Goal: Task Accomplishment & Management: Use online tool/utility

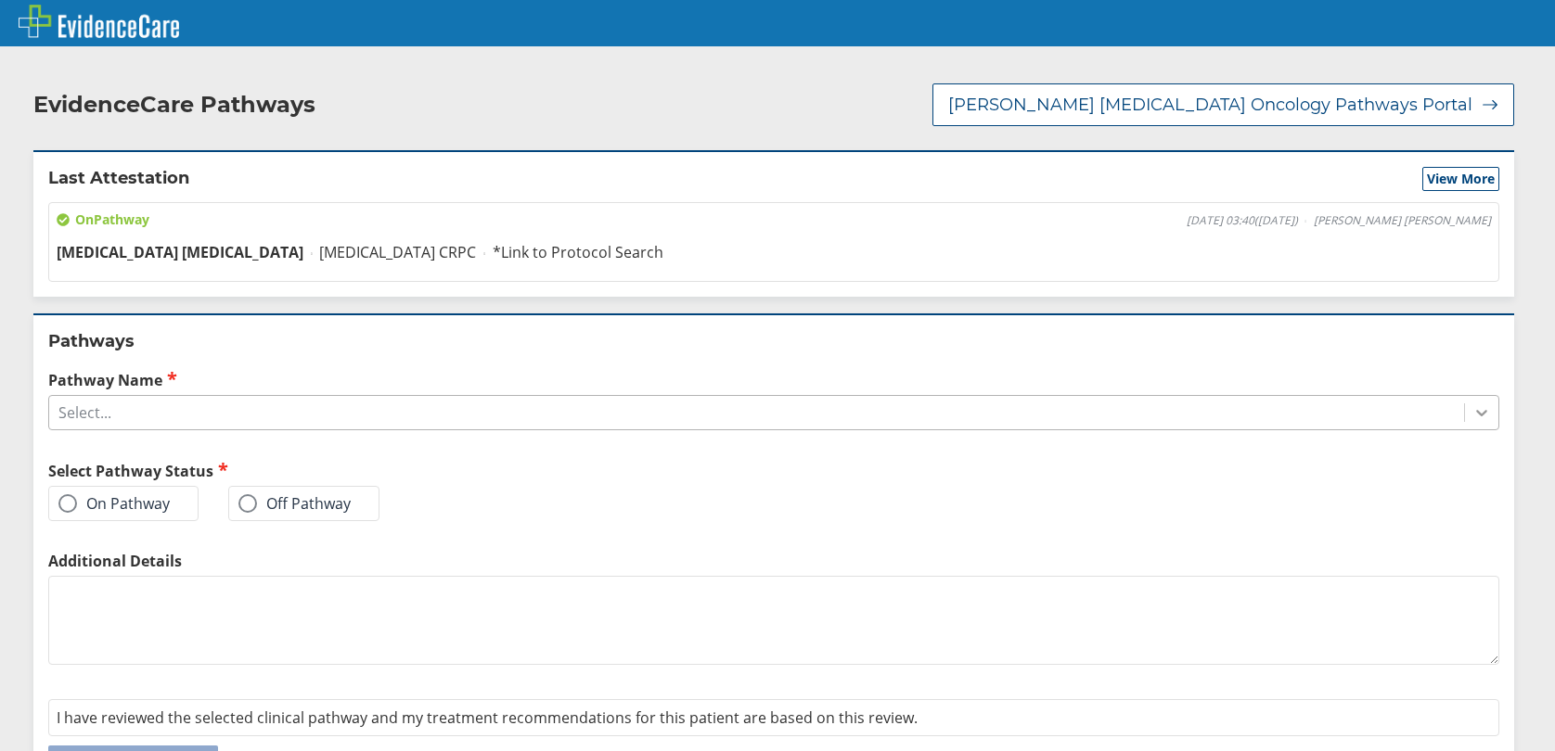
click at [1465, 413] on div at bounding box center [1481, 412] width 33 height 33
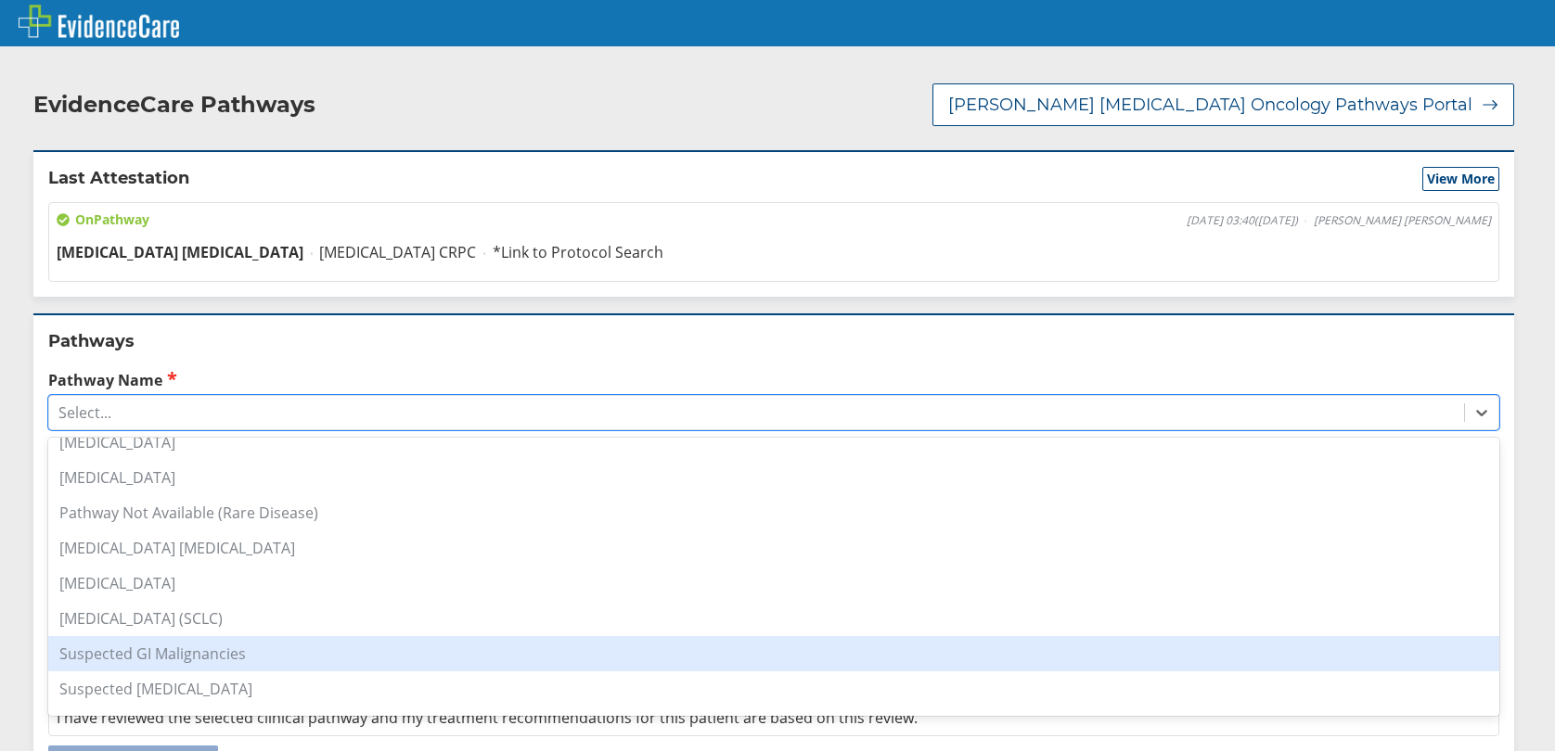
scroll to position [1484, 0]
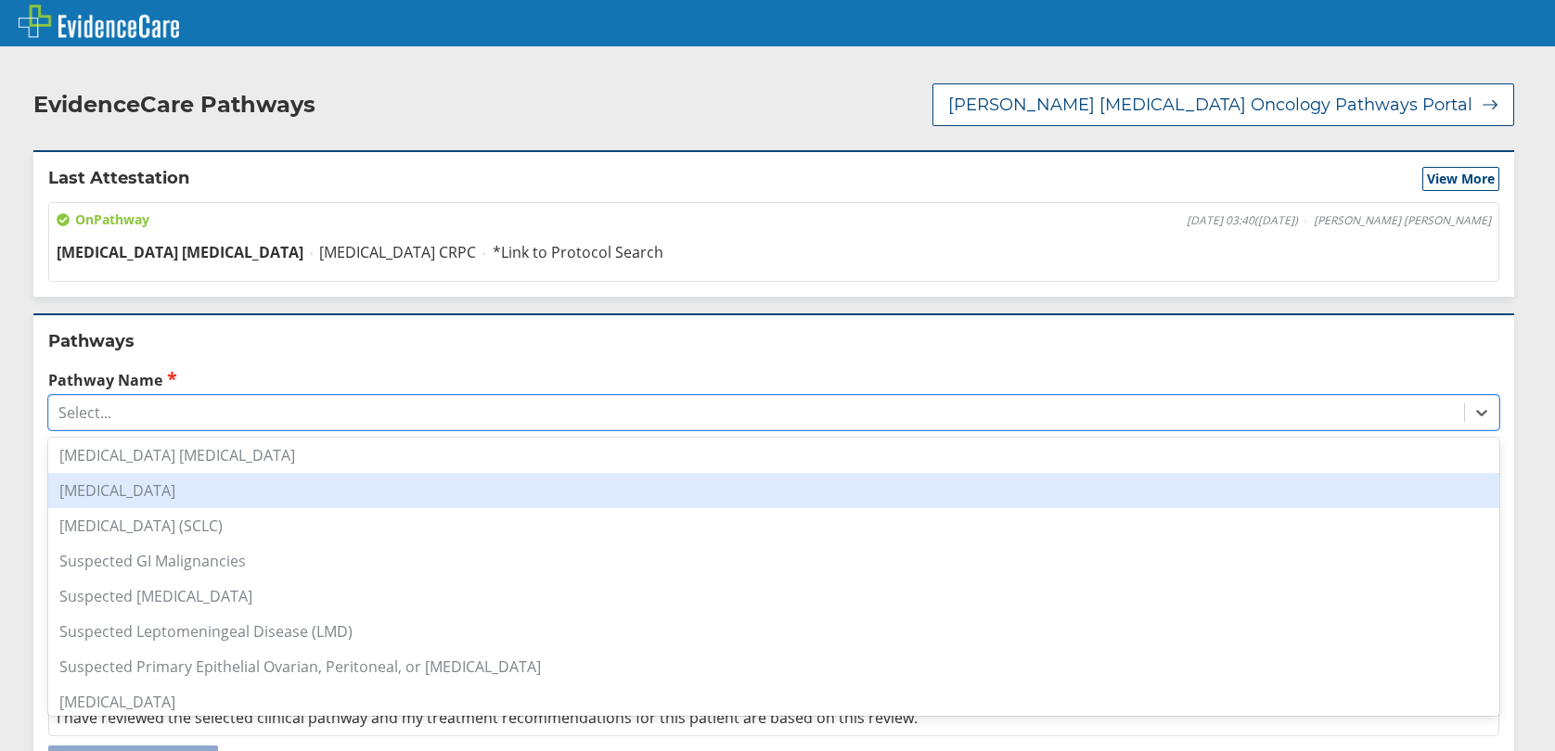
drag, startPoint x: 151, startPoint y: 455, endPoint x: 161, endPoint y: 454, distance: 10.4
click at [152, 455] on div "[MEDICAL_DATA] [MEDICAL_DATA]" at bounding box center [773, 455] width 1451 height 35
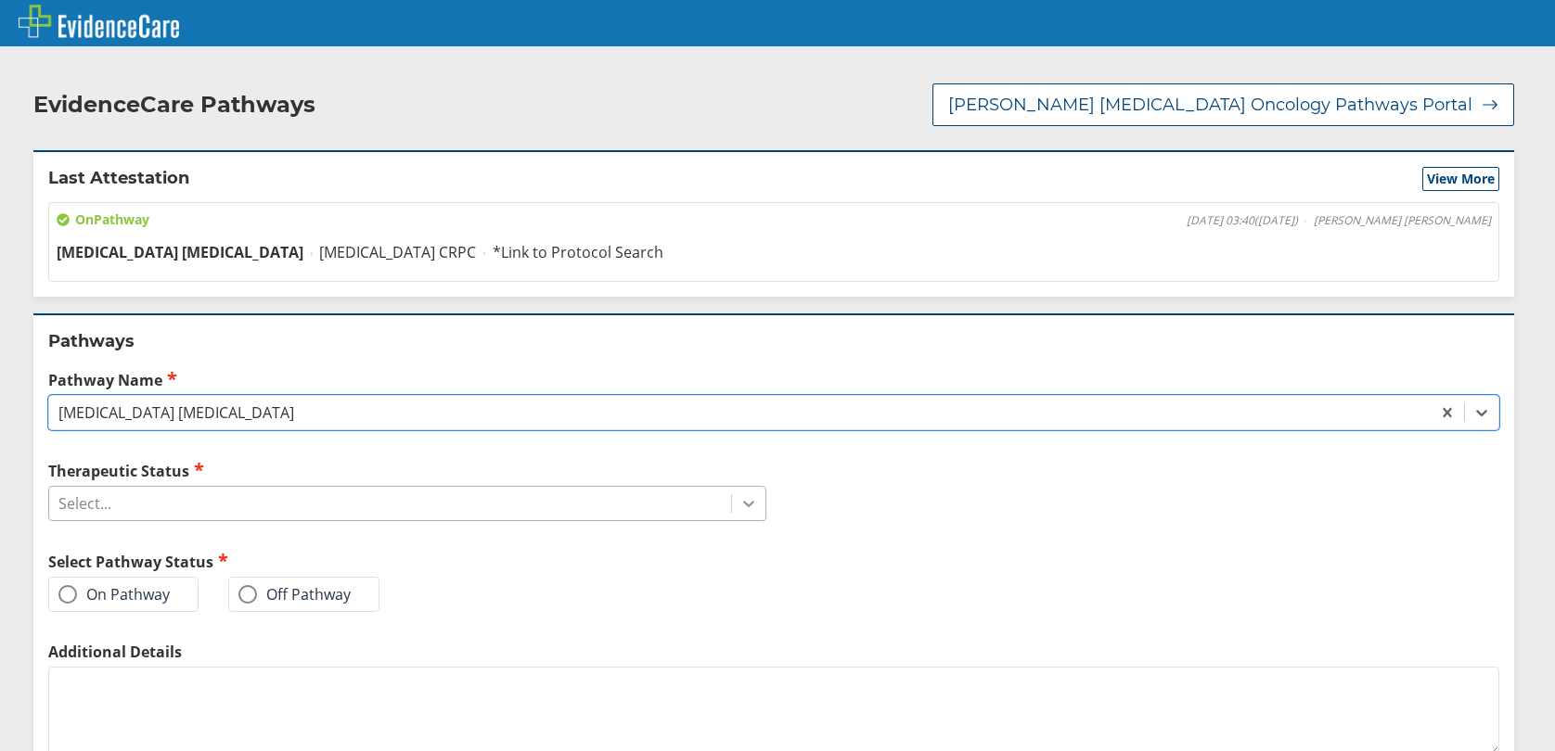
click at [739, 511] on icon at bounding box center [748, 503] width 19 height 19
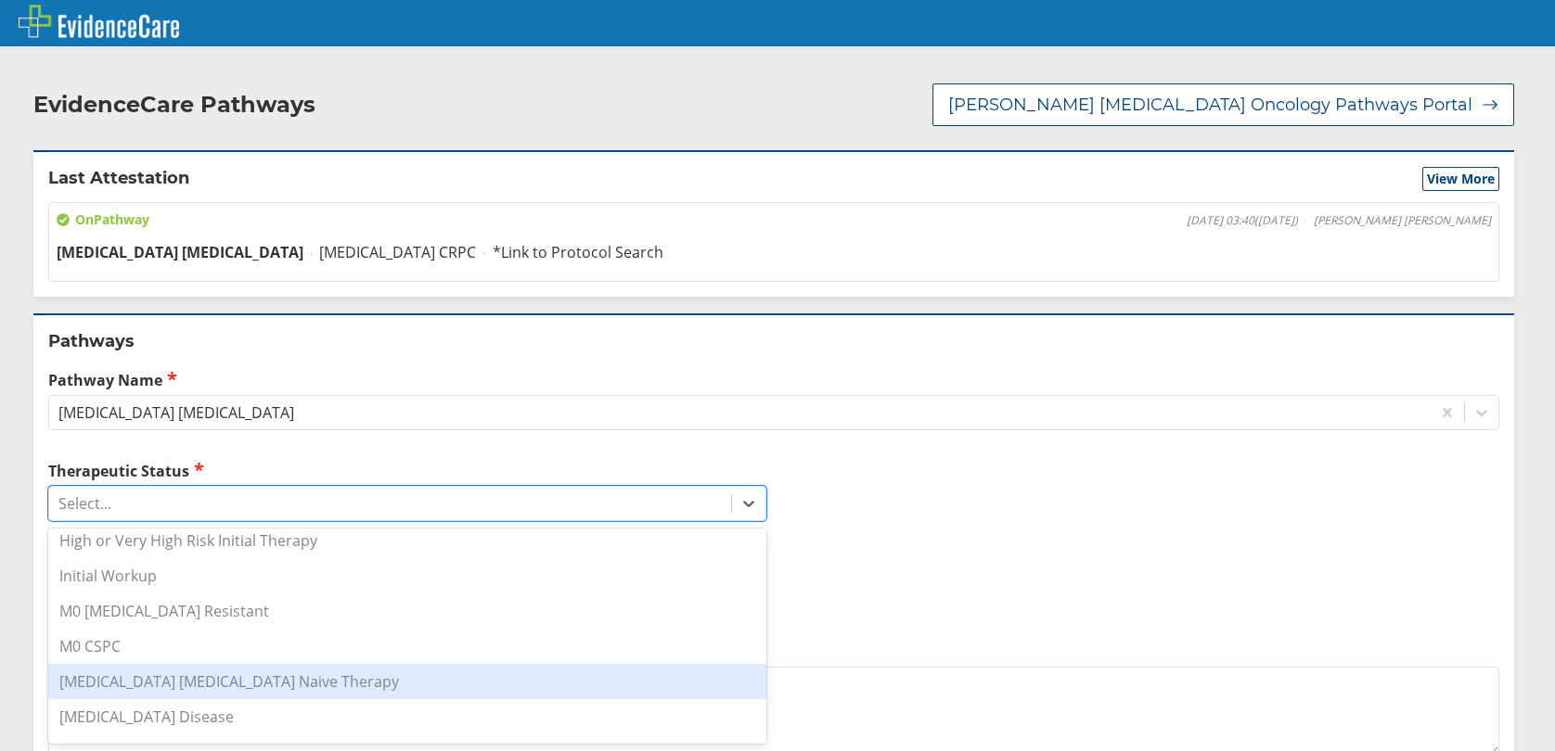
scroll to position [278, 0]
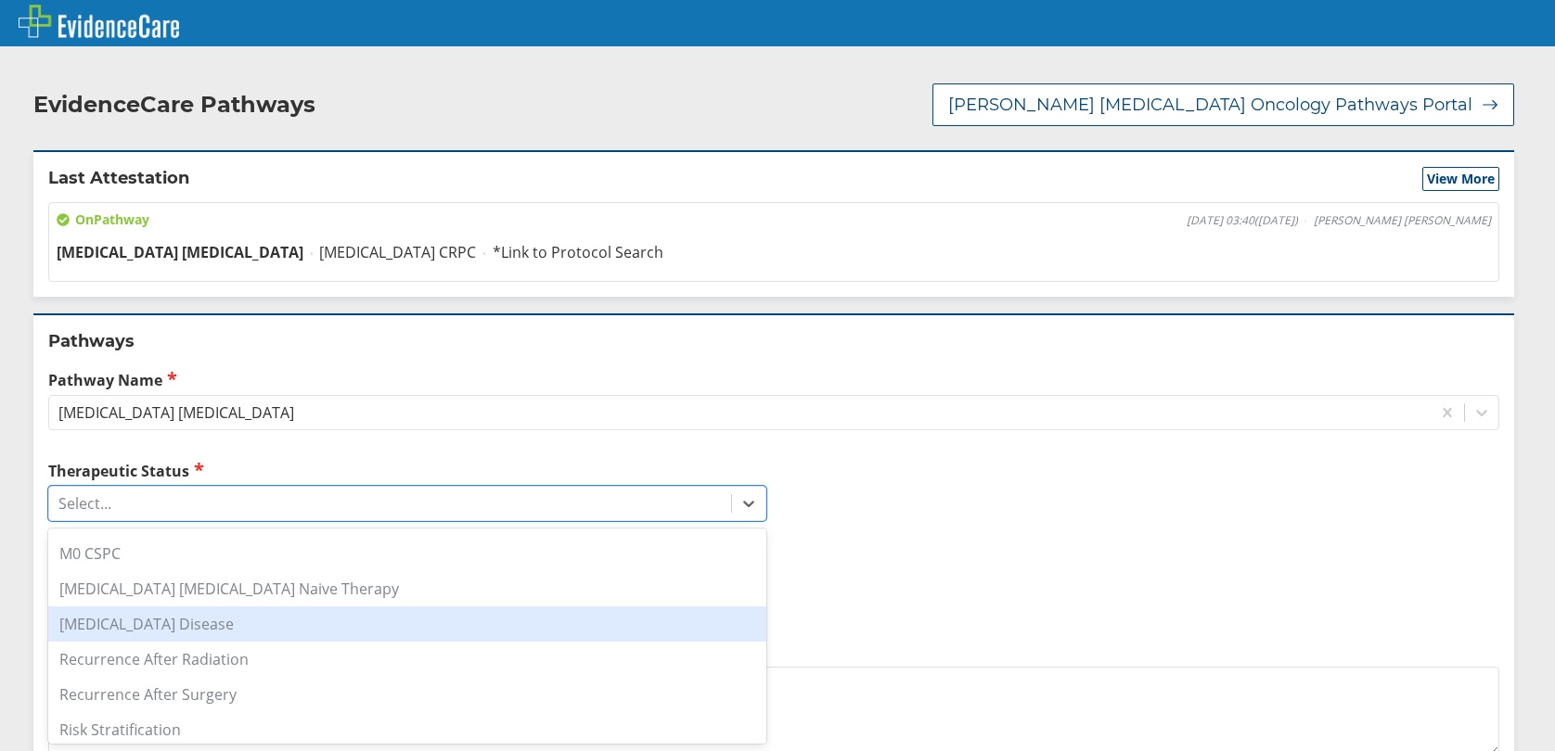
click at [147, 631] on div "[MEDICAL_DATA] Disease" at bounding box center [407, 624] width 718 height 35
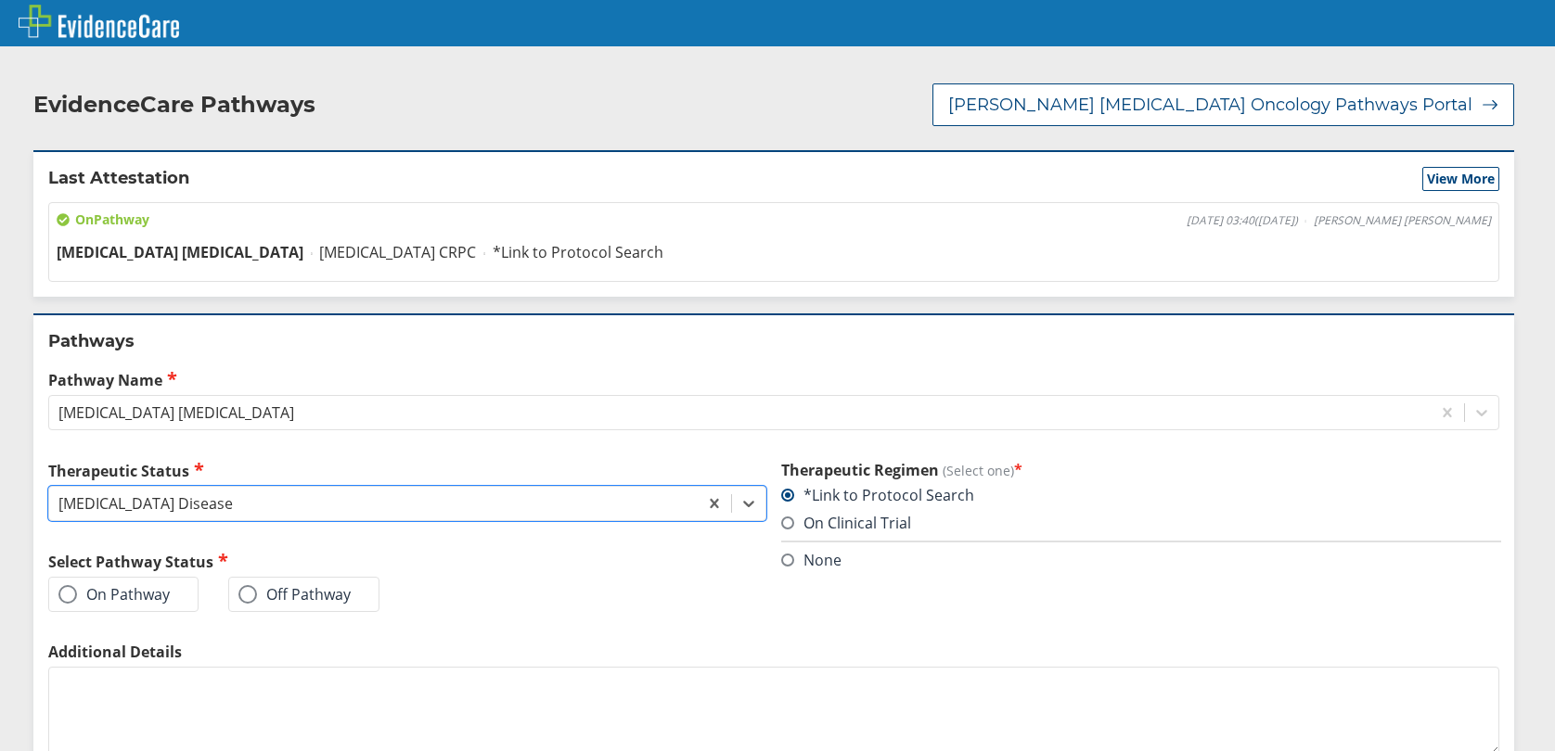
click at [70, 598] on span at bounding box center [67, 594] width 19 height 19
click at [0, 0] on input "On Pathway" at bounding box center [0, 0] width 0 height 0
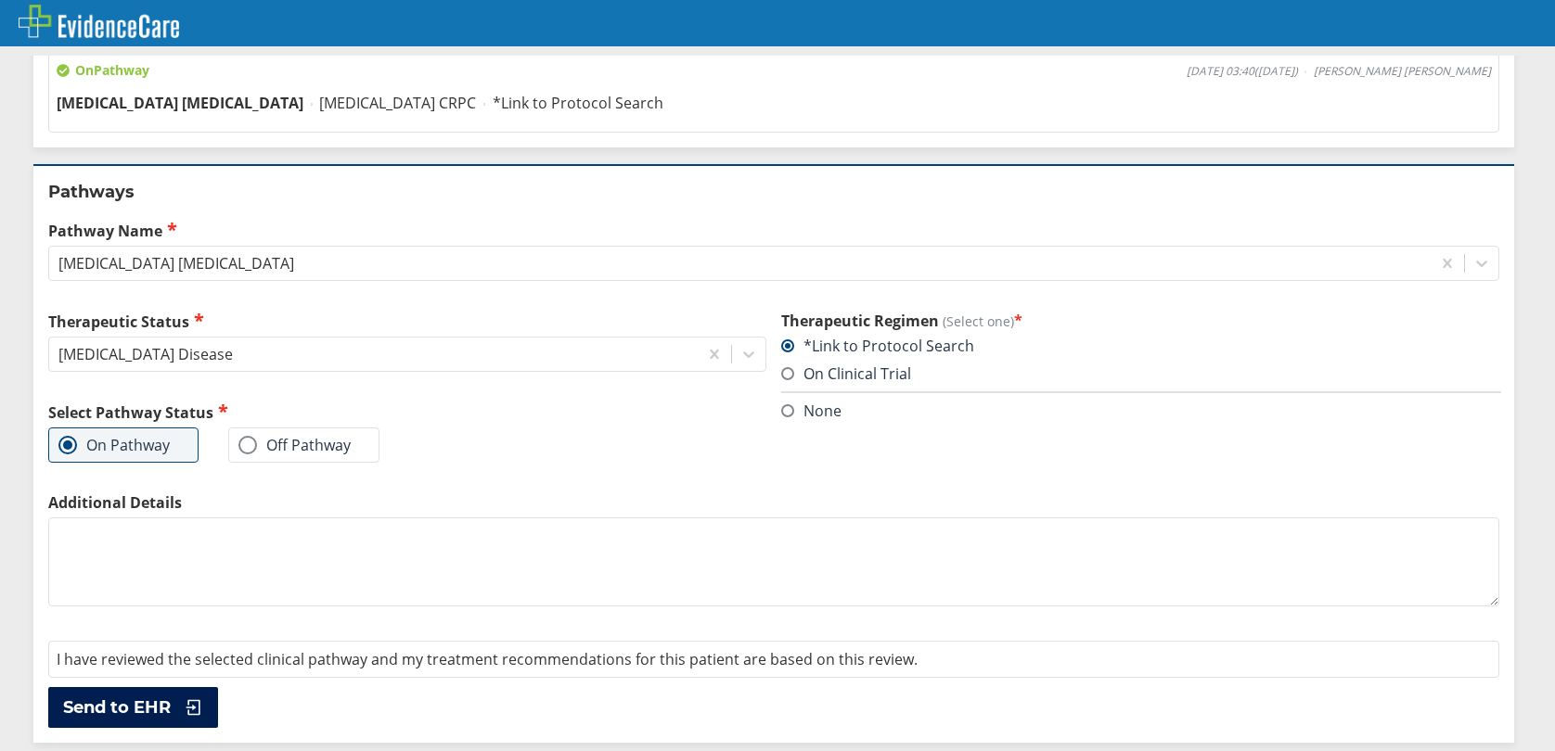
drag, startPoint x: 122, startPoint y: 703, endPoint x: 171, endPoint y: 690, distance: 50.0
click at [123, 703] on span "Send to EHR" at bounding box center [117, 708] width 108 height 22
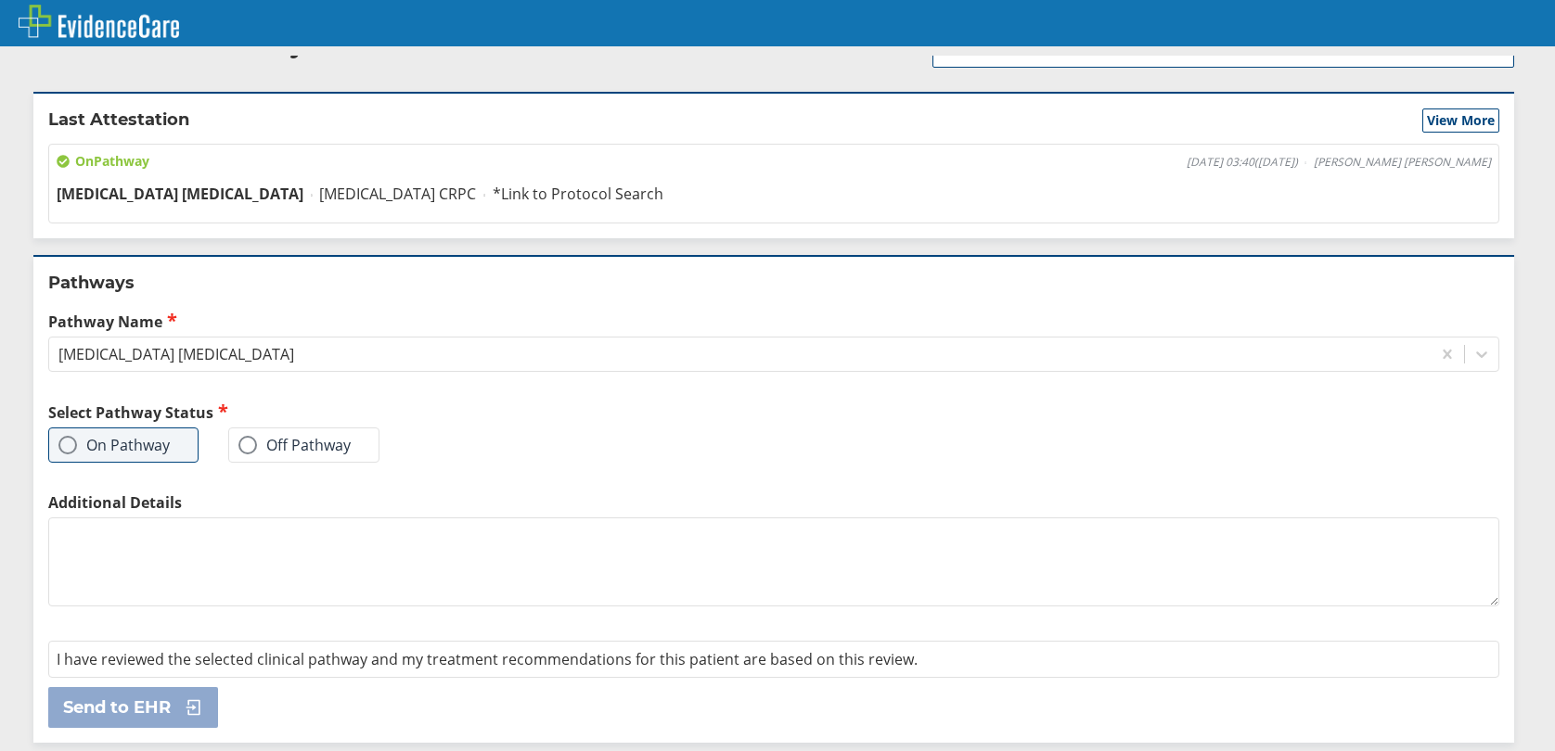
scroll to position [0, 0]
